Goal: Information Seeking & Learning: Learn about a topic

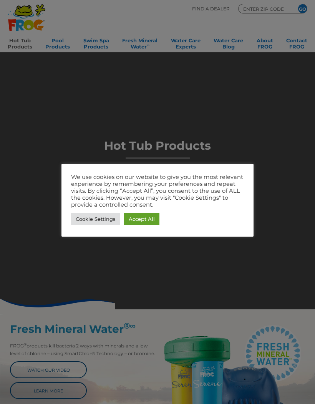
click at [147, 218] on link "Accept All" at bounding box center [141, 219] width 35 height 12
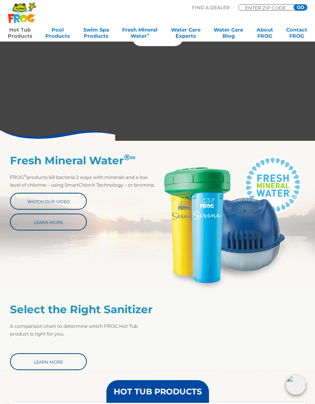
scroll to position [183, 0]
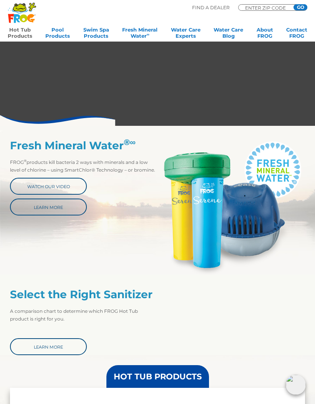
click at [66, 210] on link "Learn More" at bounding box center [48, 206] width 77 height 17
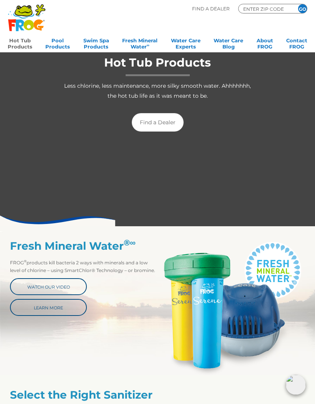
scroll to position [0, 0]
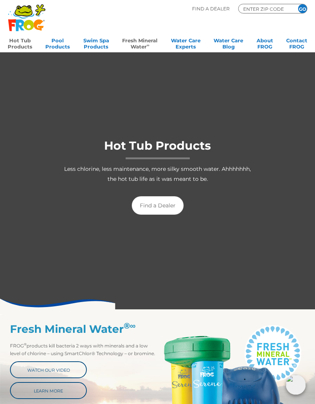
click at [142, 42] on link "Fresh Mineral Water ∞" at bounding box center [139, 42] width 35 height 15
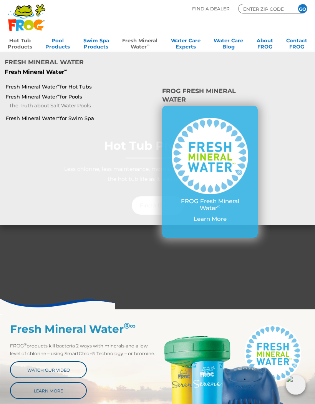
click at [83, 83] on link "Fresh Mineral Water ∞ for Hot Tubs" at bounding box center [54, 86] width 97 height 7
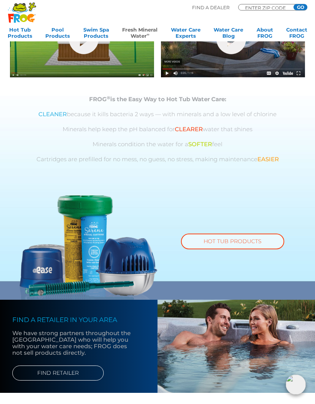
scroll to position [287, 0]
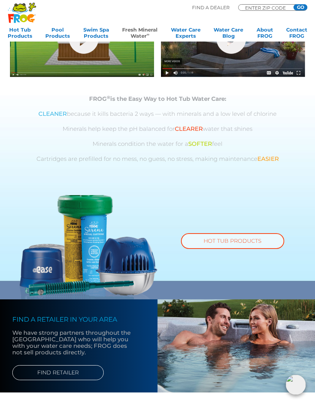
click at [237, 243] on link "HOT TUB PRODUCTS" at bounding box center [232, 241] width 103 height 16
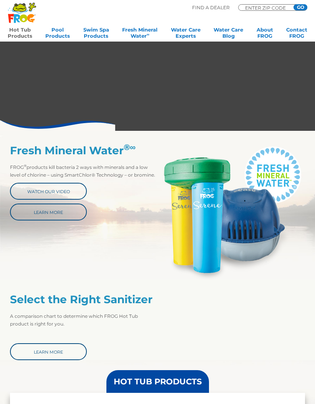
scroll to position [180, 0]
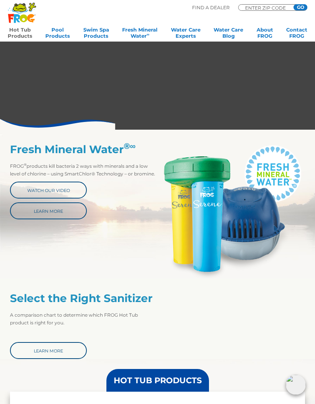
click at [57, 214] on link "Learn More" at bounding box center [48, 210] width 77 height 17
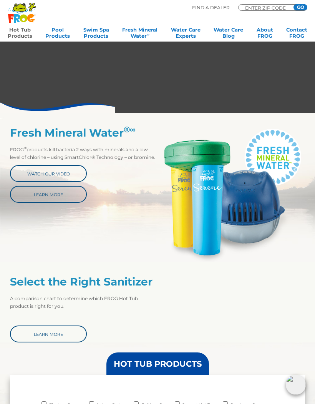
click at [58, 174] on link "Watch Our Video" at bounding box center [48, 173] width 77 height 17
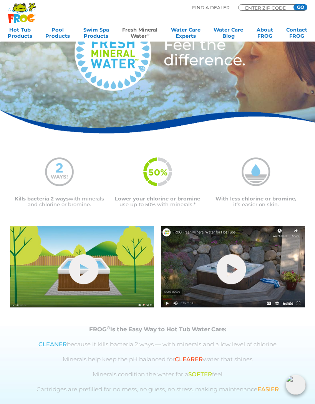
scroll to position [66, 0]
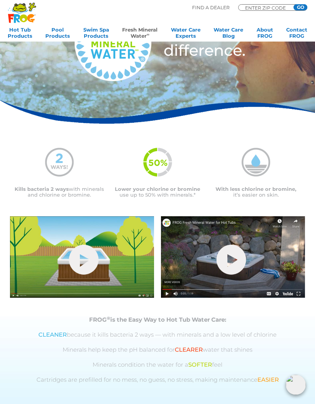
click at [86, 264] on link "hide-me" at bounding box center [84, 260] width 30 height 30
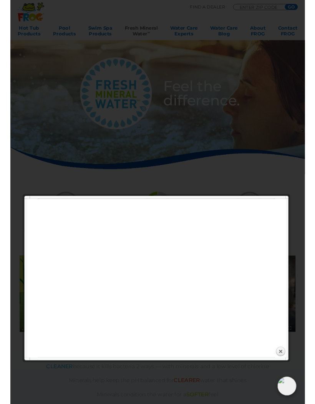
scroll to position [100, 0]
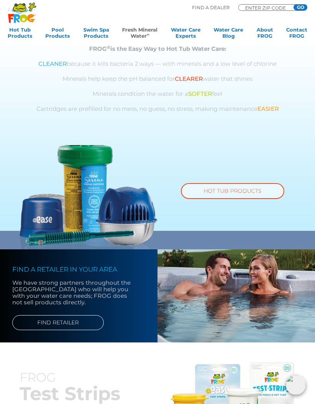
scroll to position [337, 0]
